Goal: Information Seeking & Learning: Learn about a topic

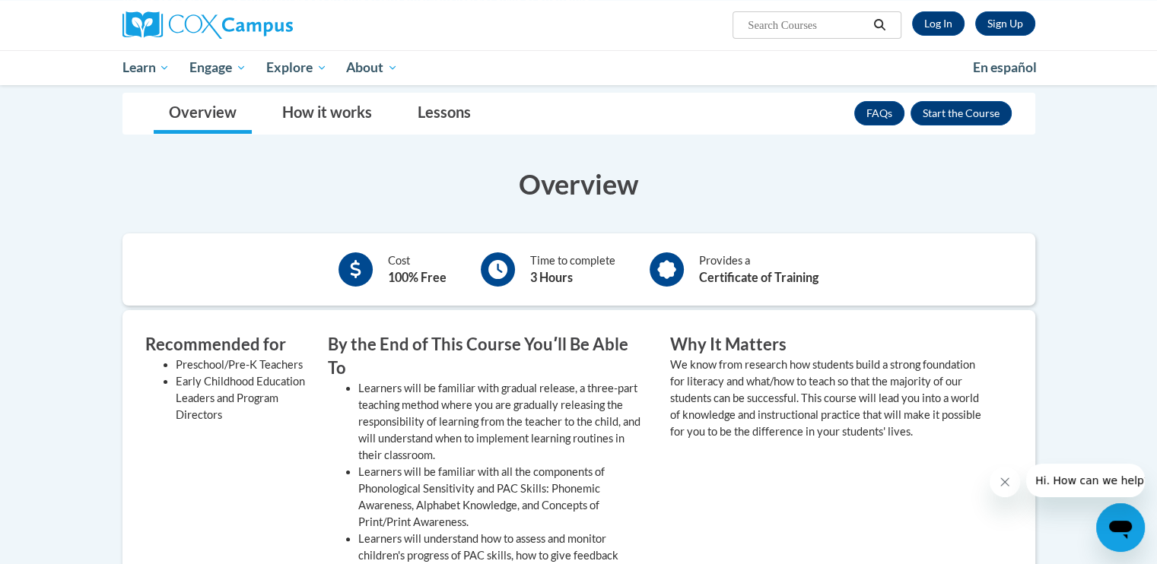
scroll to position [152, 0]
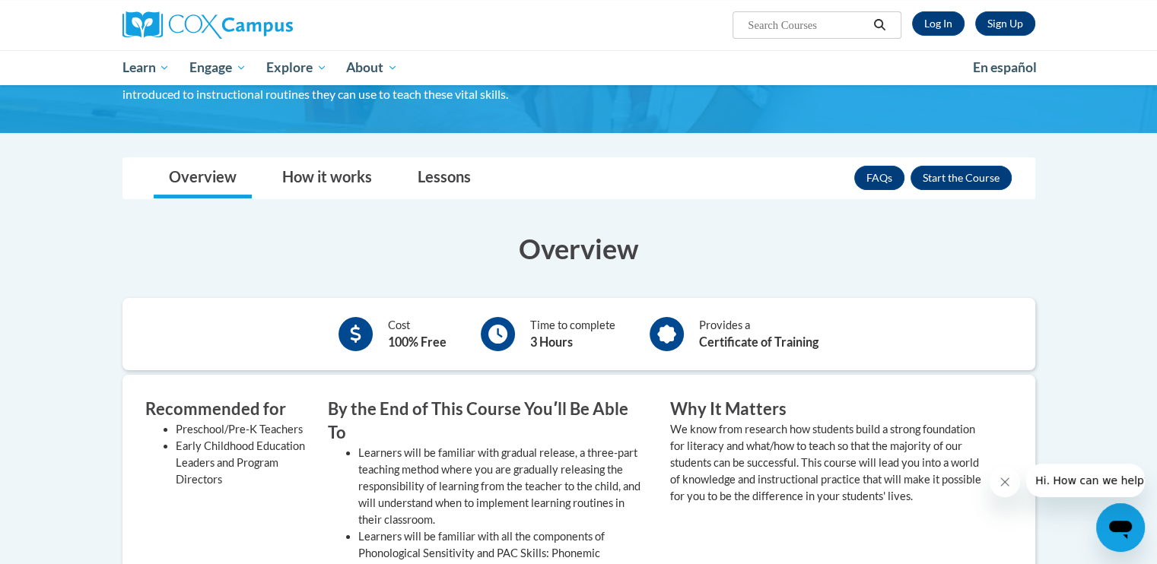
drag, startPoint x: 971, startPoint y: 173, endPoint x: 811, endPoint y: 227, distance: 169.1
drag, startPoint x: 811, startPoint y: 227, endPoint x: 952, endPoint y: 175, distance: 150.6
click at [952, 175] on button "Enroll" at bounding box center [960, 178] width 101 height 24
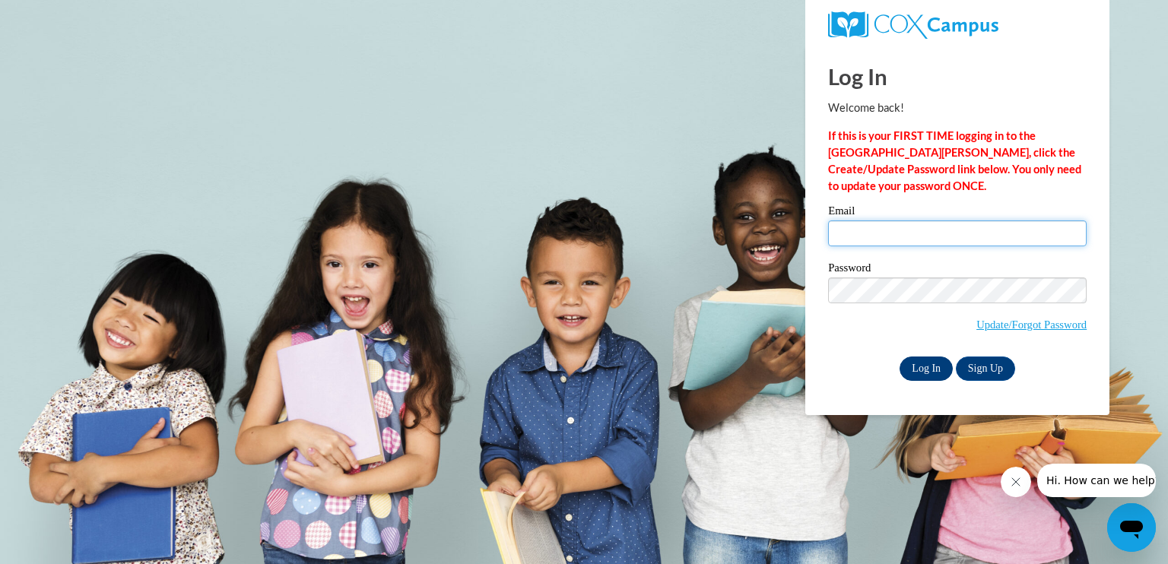
type input "celestekennedy1@charter.net"
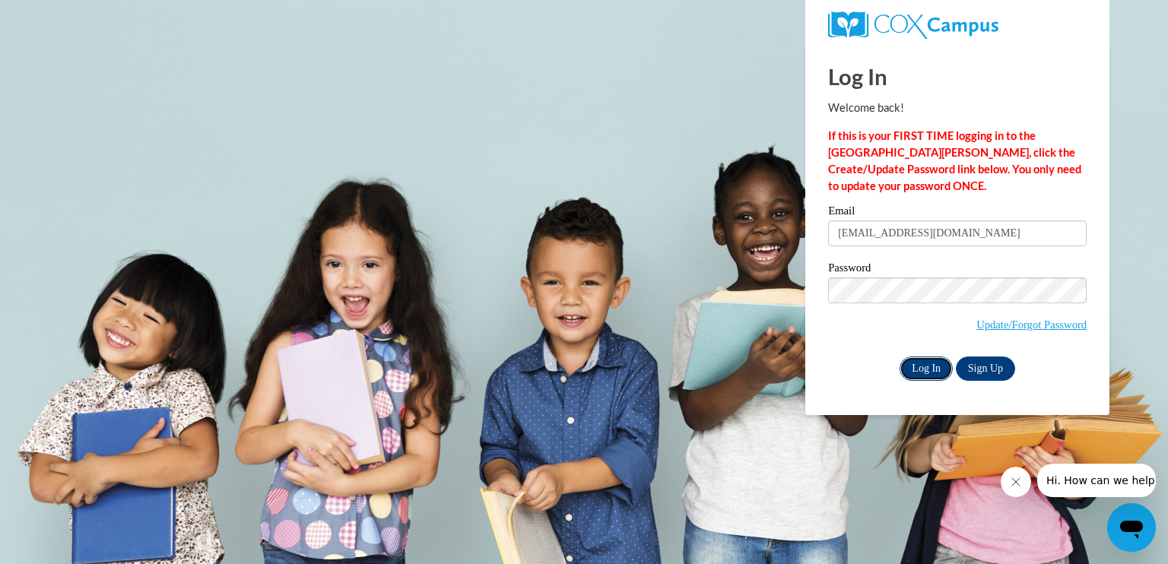
click at [923, 364] on input "Log In" at bounding box center [926, 369] width 53 height 24
click at [929, 369] on input "Log In" at bounding box center [926, 369] width 53 height 24
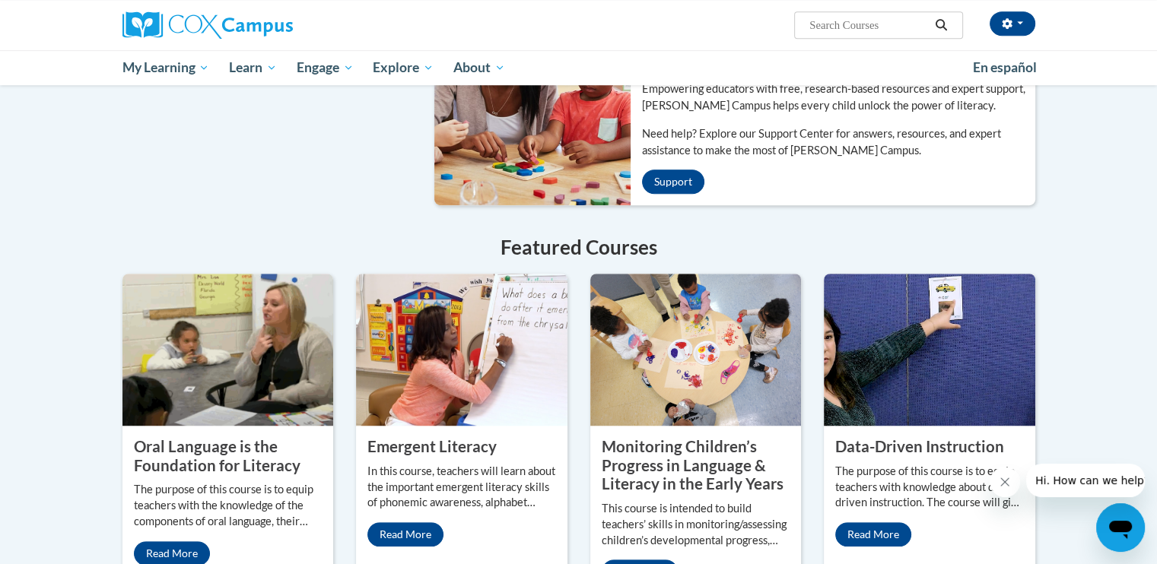
scroll to position [1065, 0]
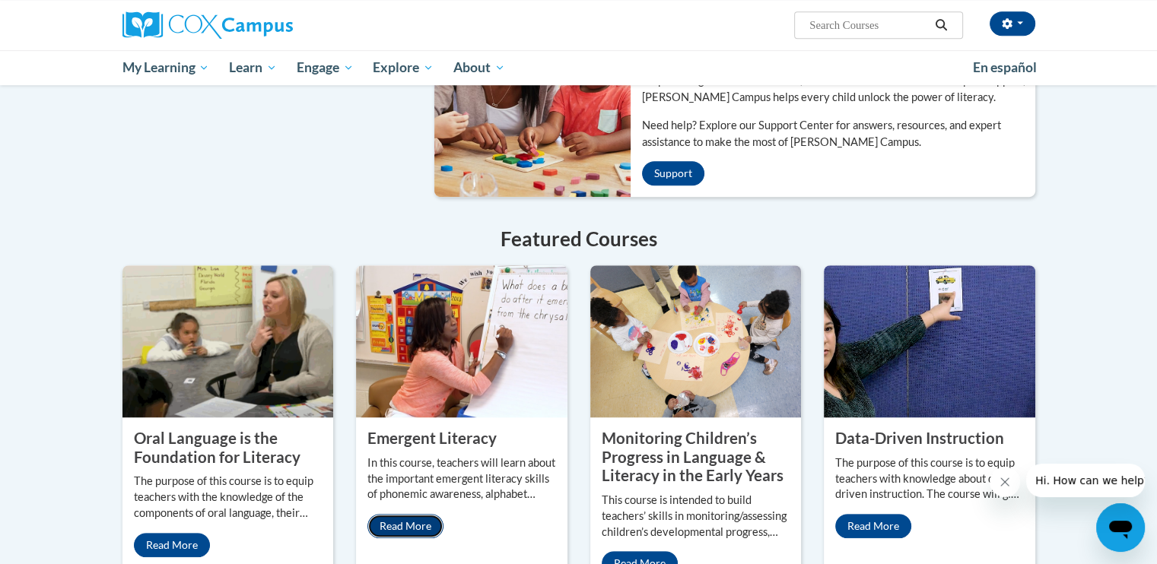
click at [417, 514] on link "Read More" at bounding box center [405, 526] width 76 height 24
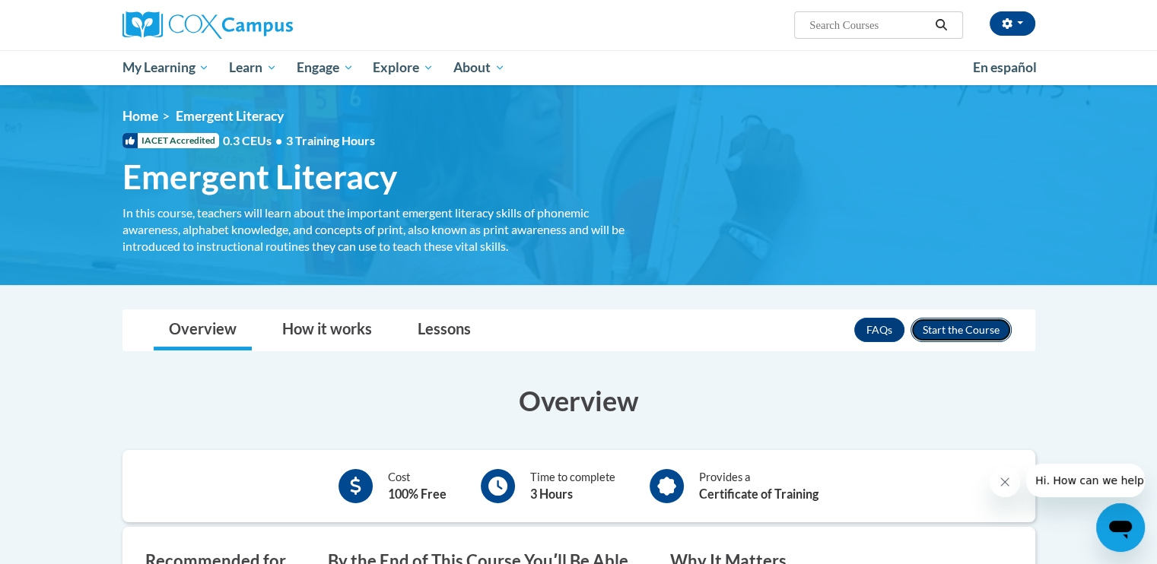
click at [972, 323] on button "Enroll" at bounding box center [960, 330] width 101 height 24
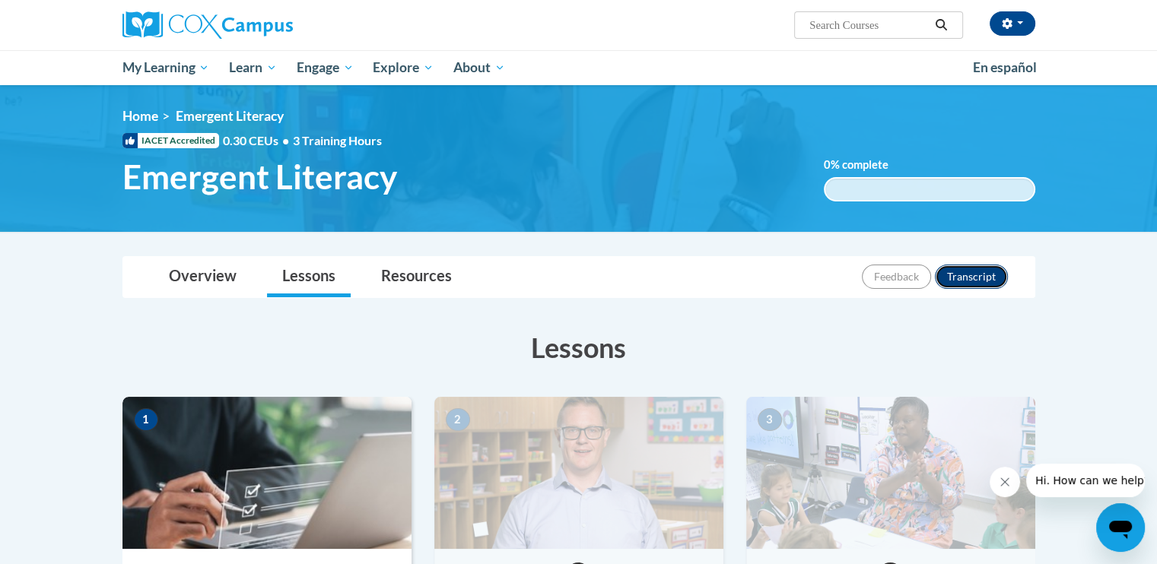
click at [976, 271] on button "Transcript" at bounding box center [971, 277] width 73 height 24
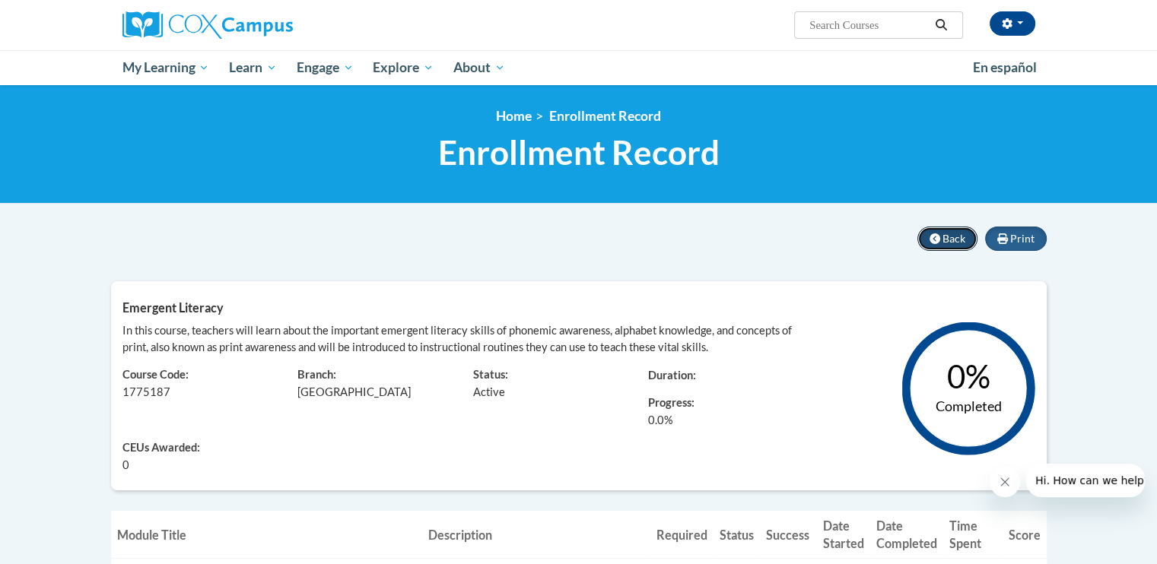
click at [943, 236] on span "Back" at bounding box center [953, 238] width 23 height 13
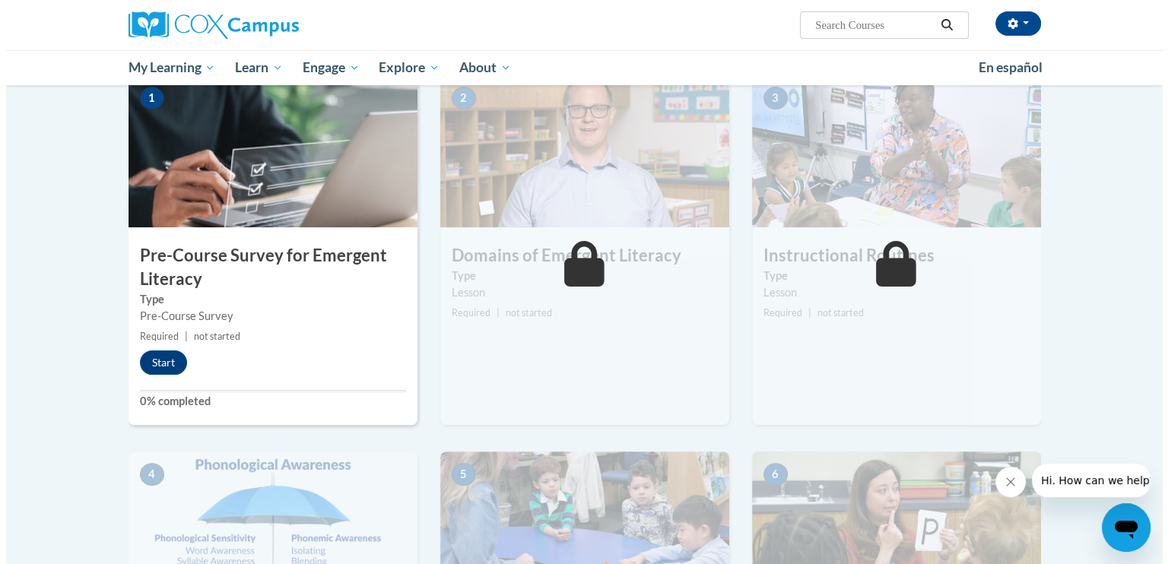
scroll to position [304, 0]
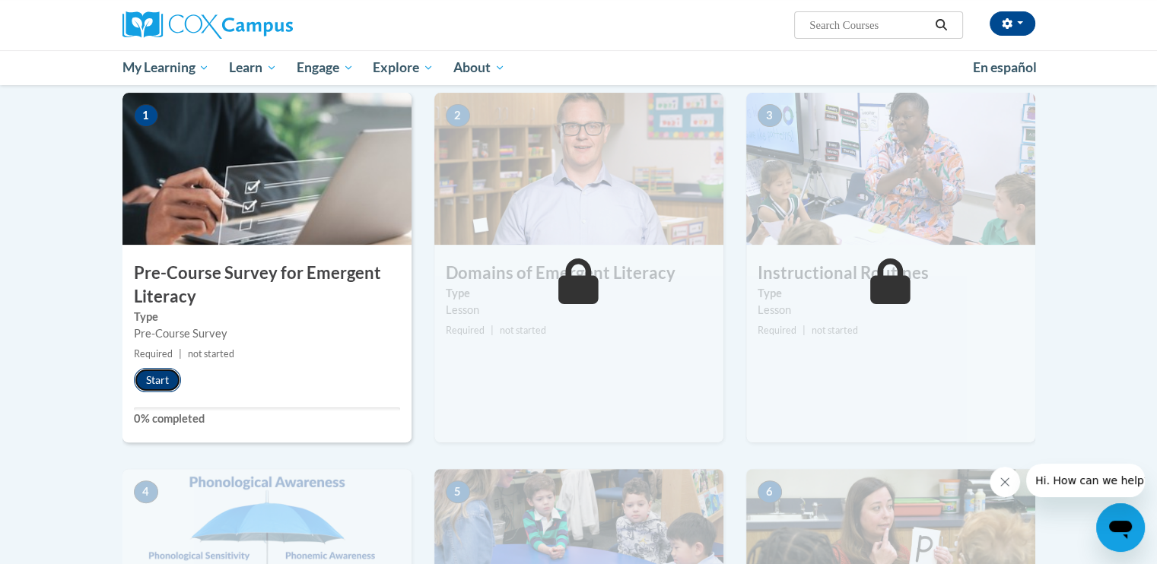
click at [165, 375] on button "Start" at bounding box center [157, 380] width 47 height 24
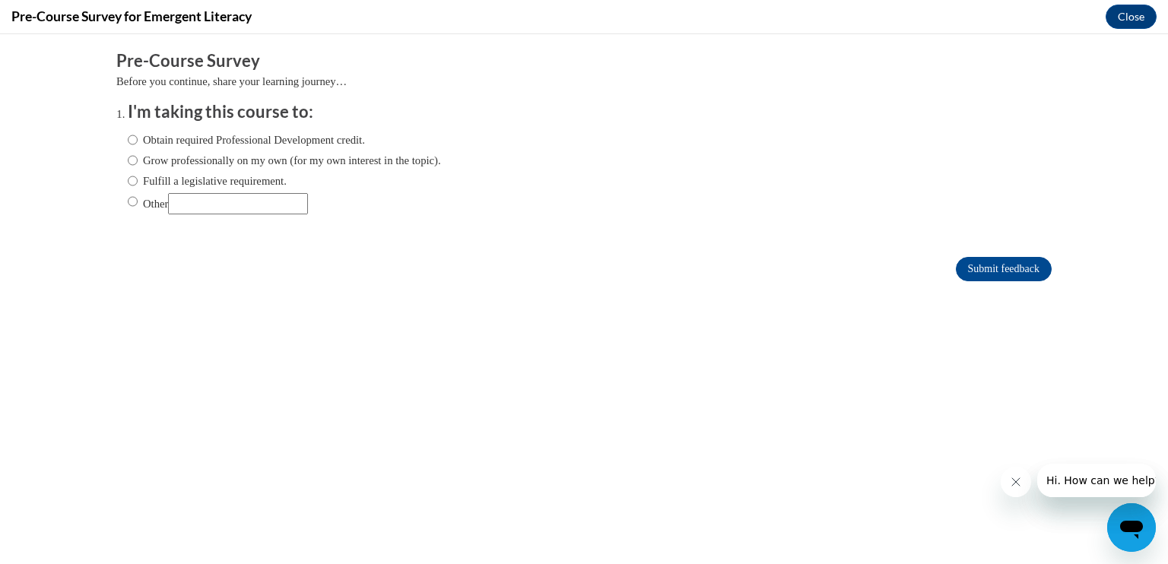
scroll to position [0, 0]
click at [128, 137] on input "Obtain required Professional Development credit." at bounding box center [133, 140] width 10 height 17
radio input "true"
click at [967, 264] on input "Submit feedback" at bounding box center [1004, 269] width 96 height 24
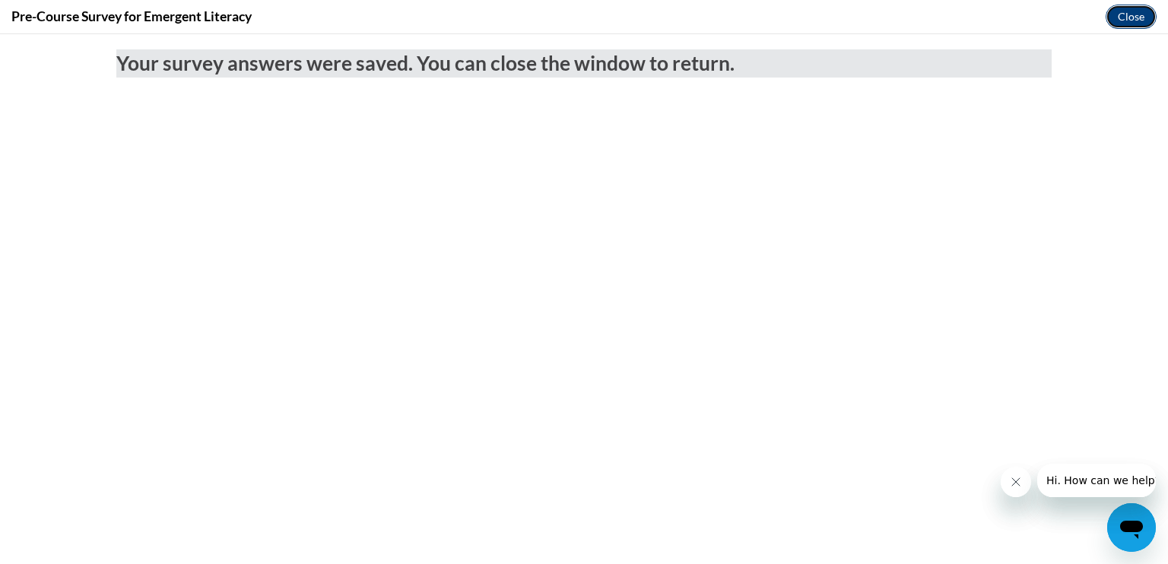
click at [1136, 14] on button "Close" at bounding box center [1131, 17] width 51 height 24
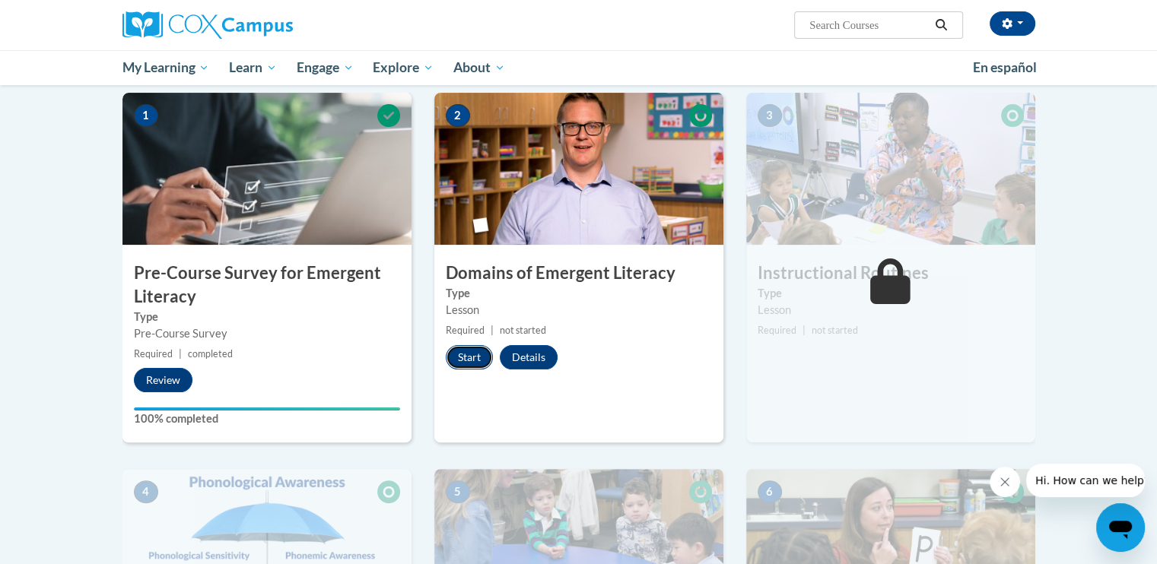
click at [465, 355] on button "Start" at bounding box center [469, 357] width 47 height 24
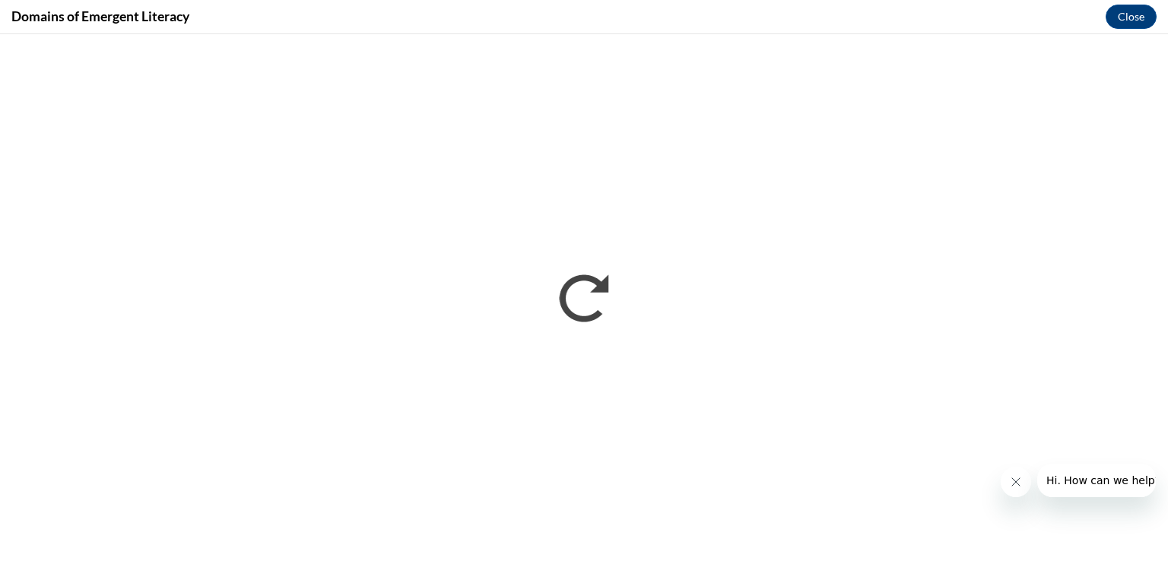
click at [1014, 481] on icon "Close message from company" at bounding box center [1015, 482] width 12 height 12
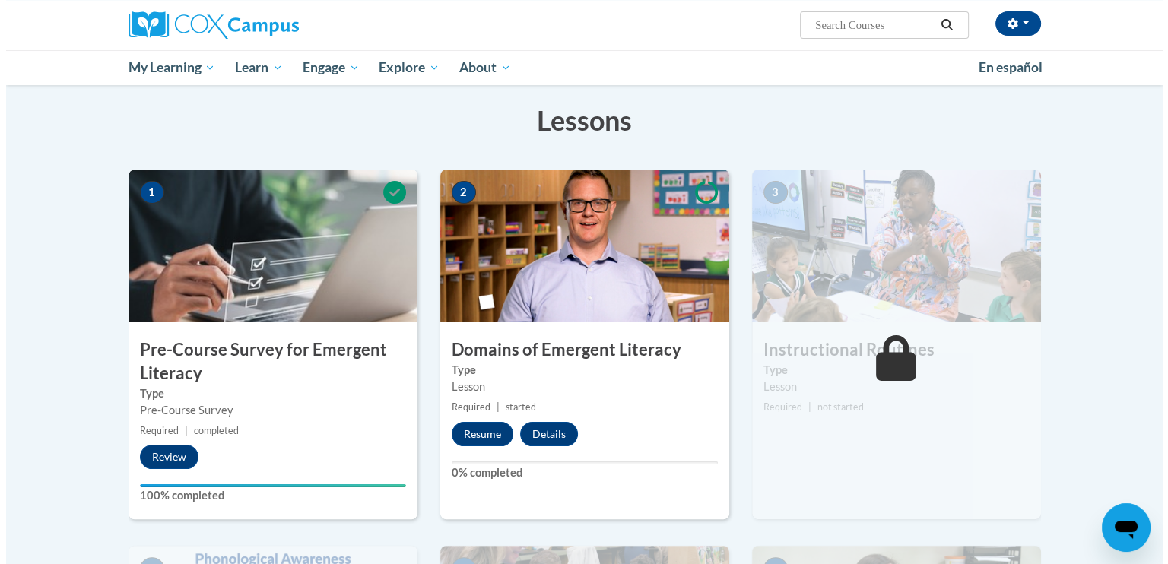
scroll to position [228, 0]
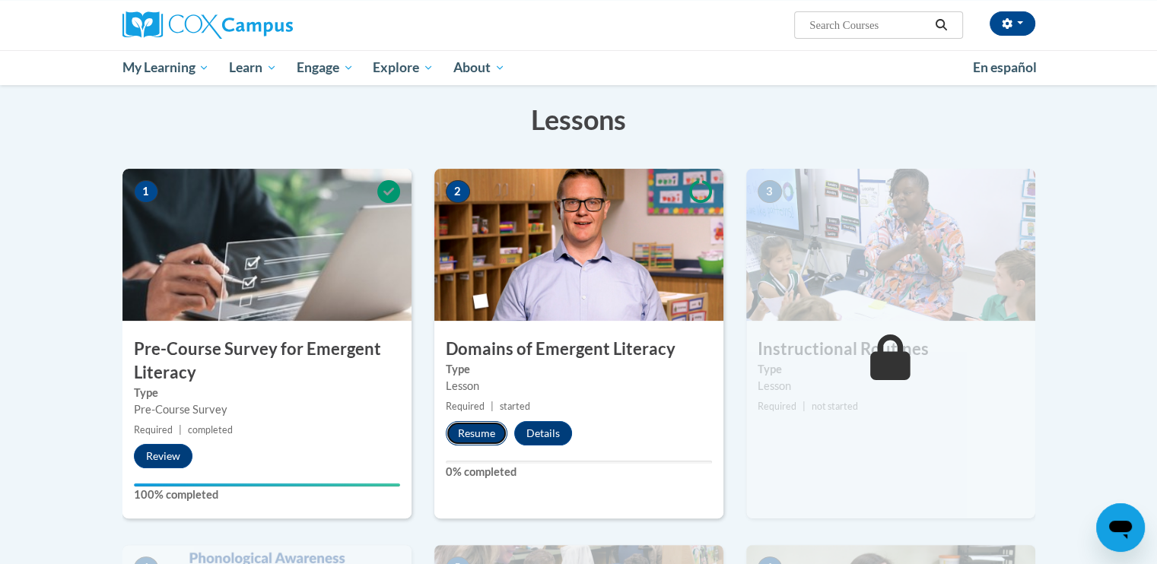
click at [475, 433] on button "Resume" at bounding box center [477, 433] width 62 height 24
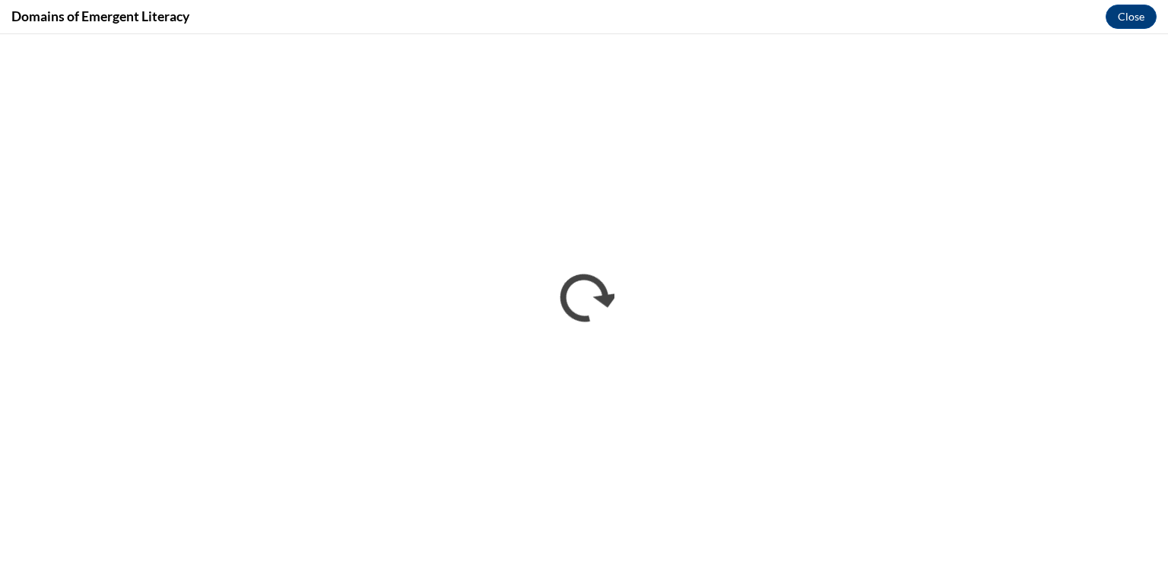
scroll to position [0, 0]
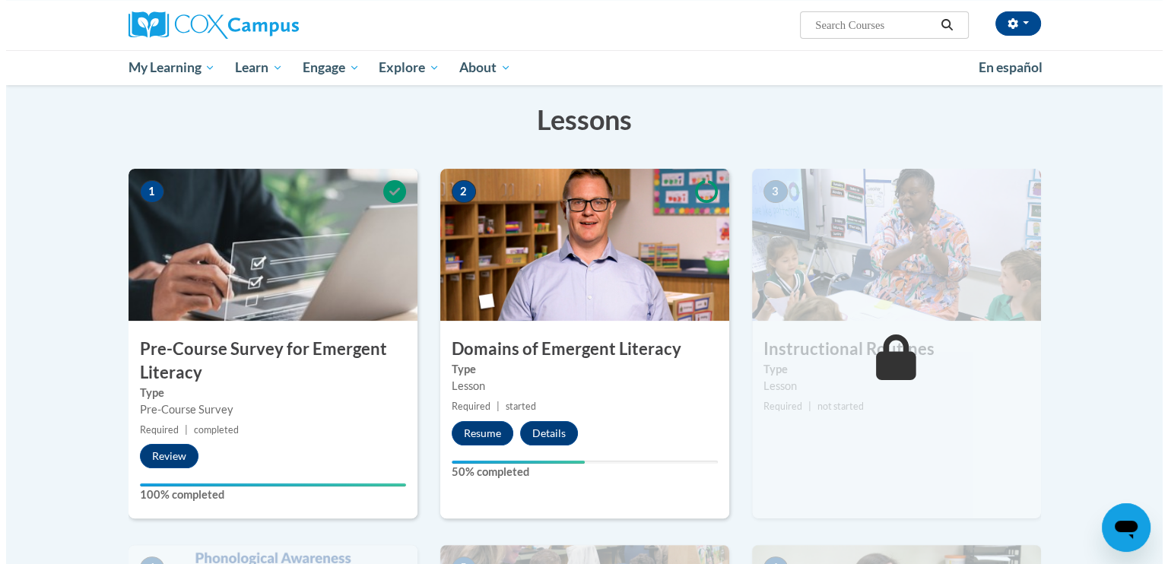
scroll to position [304, 0]
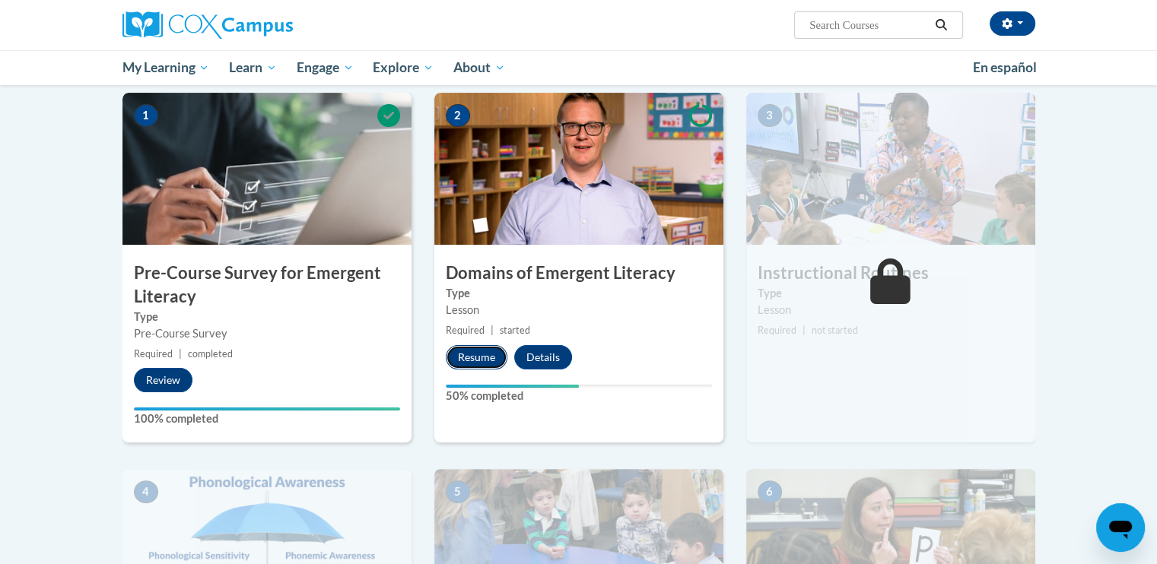
click at [462, 352] on button "Resume" at bounding box center [477, 357] width 62 height 24
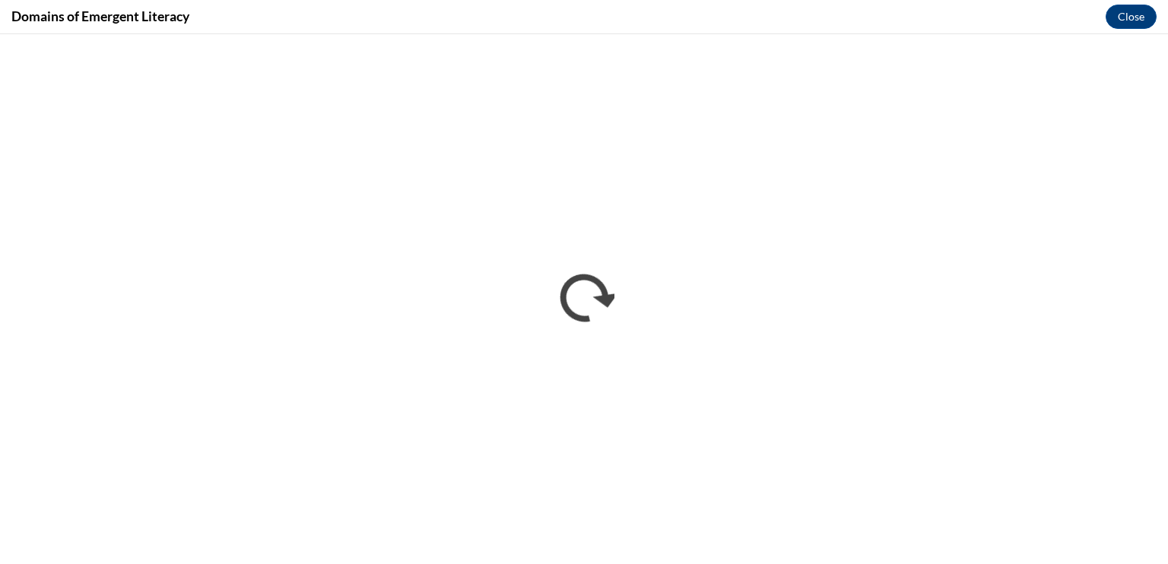
scroll to position [0, 0]
click at [1125, 14] on button "Close" at bounding box center [1131, 17] width 51 height 24
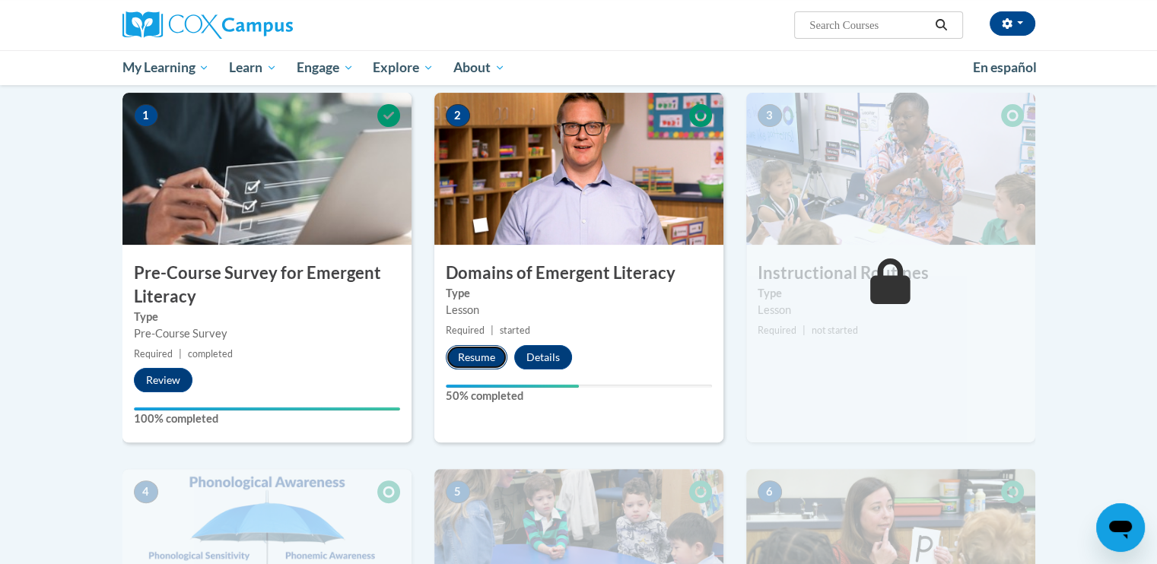
click at [473, 354] on button "Resume" at bounding box center [477, 357] width 62 height 24
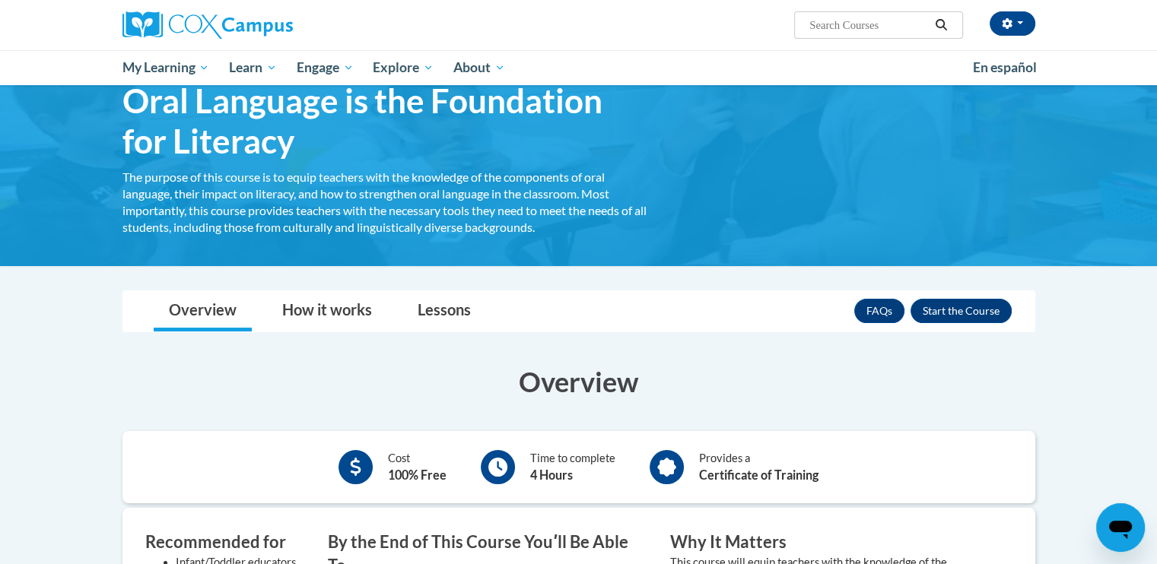
scroll to position [152, 0]
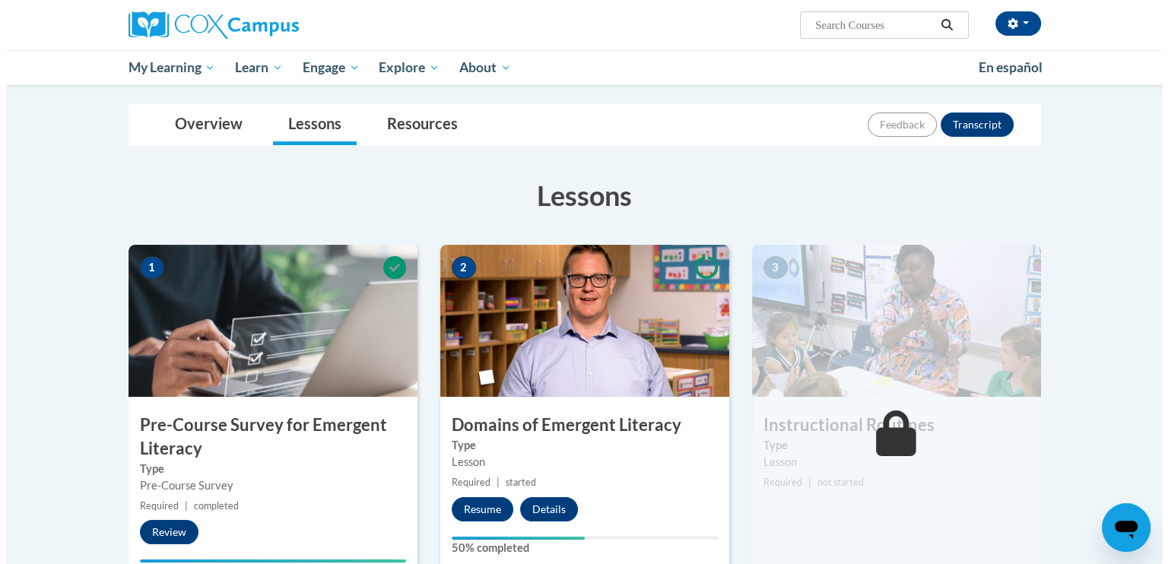
scroll to position [228, 0]
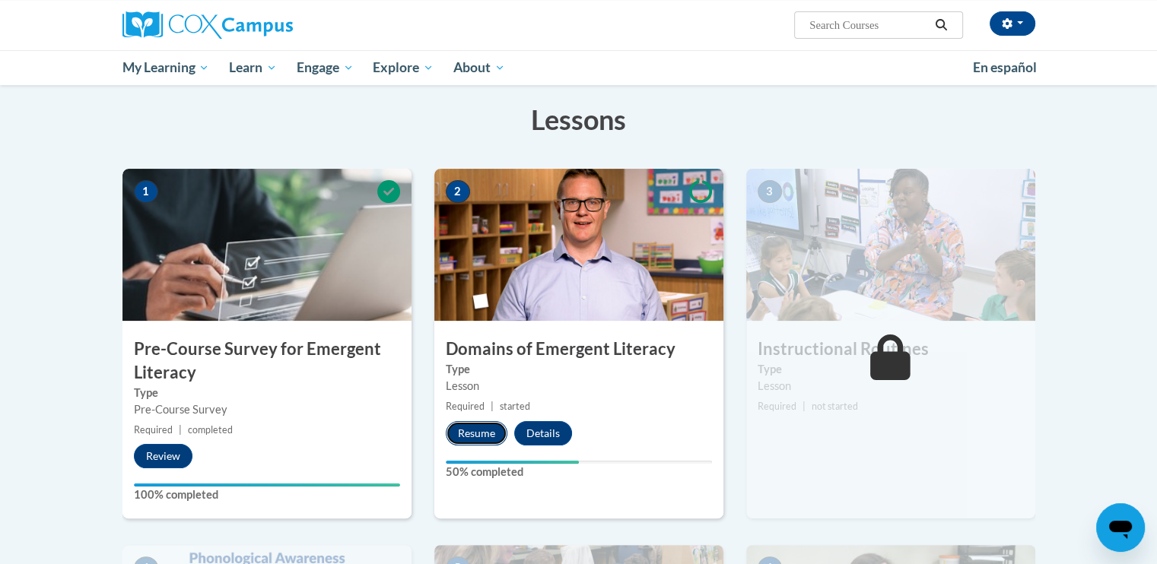
click at [484, 429] on button "Resume" at bounding box center [477, 433] width 62 height 24
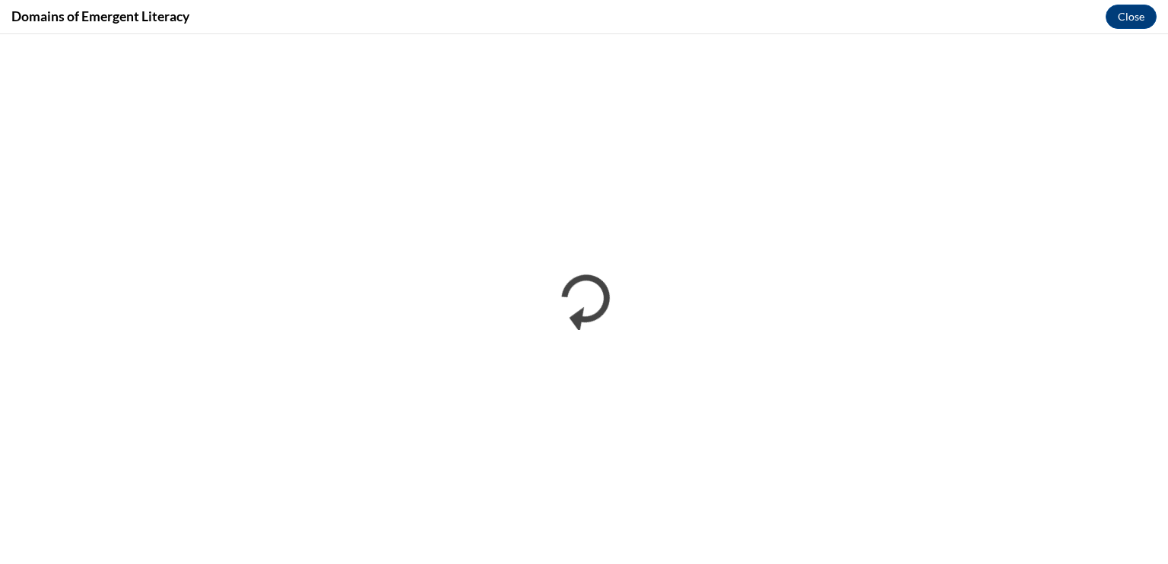
scroll to position [0, 0]
